Goal: Information Seeking & Learning: Learn about a topic

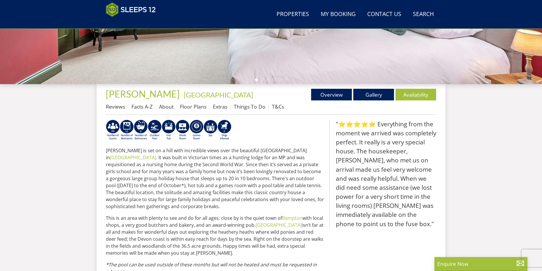
scroll to position [206, 0]
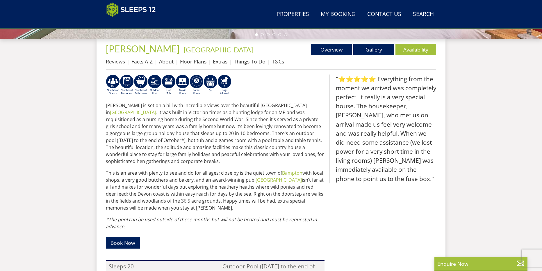
click at [115, 64] on link "Reviews" at bounding box center [115, 61] width 19 height 7
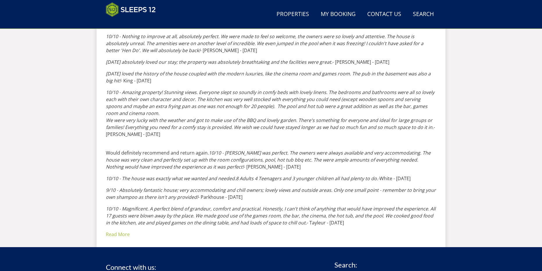
scroll to position [383, 0]
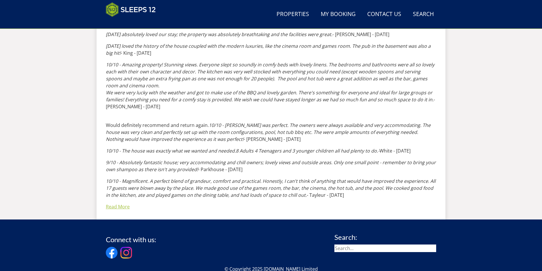
click at [120, 208] on link "Read More" at bounding box center [118, 206] width 24 height 6
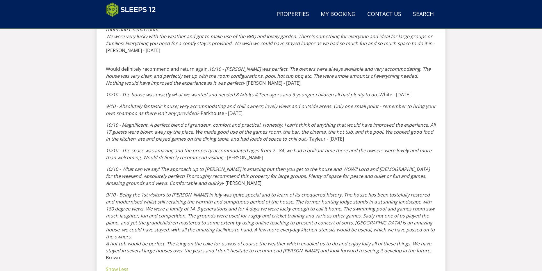
scroll to position [441, 0]
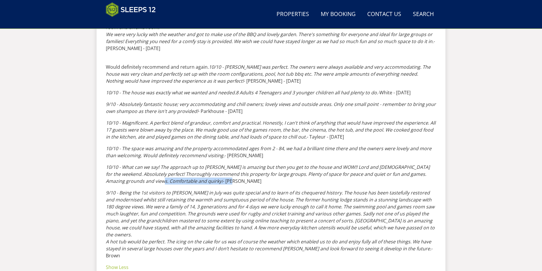
drag, startPoint x: 144, startPoint y: 180, endPoint x: 185, endPoint y: 184, distance: 40.5
click at [185, 184] on p "10/10 - What can we say! The approach up to [PERSON_NAME] is amazing but then y…" at bounding box center [271, 173] width 330 height 21
drag, startPoint x: 144, startPoint y: 195, endPoint x: 178, endPoint y: 195, distance: 34.6
click at [176, 195] on em "9/10 - Being the 1st visitors to [PERSON_NAME] in July was quite special and to…" at bounding box center [270, 220] width 329 height 62
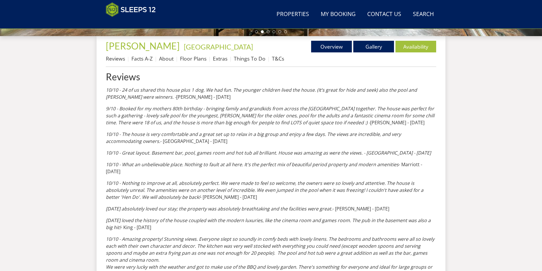
scroll to position [209, 0]
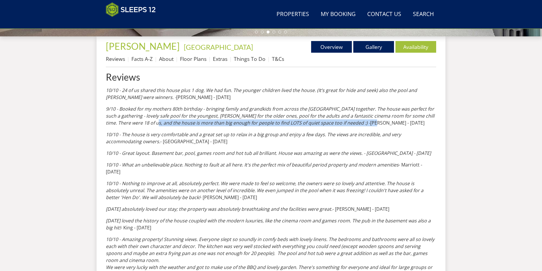
drag, startPoint x: 140, startPoint y: 123, endPoint x: 305, endPoint y: 125, distance: 165.7
click at [305, 125] on p "9/10 - Booked for my mothers 80th birthday - bringing family and grandkids from…" at bounding box center [271, 115] width 330 height 21
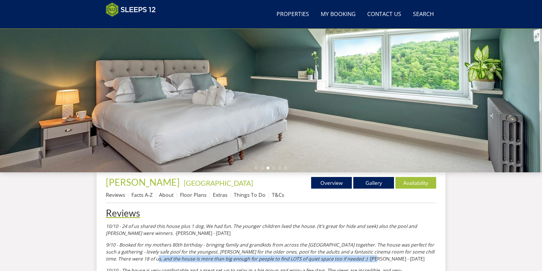
scroll to position [92, 0]
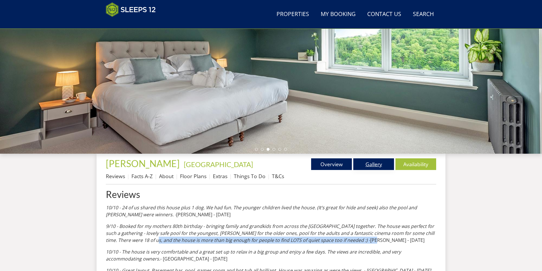
click at [375, 164] on link "Gallery" at bounding box center [373, 164] width 41 height 12
